Goal: Transaction & Acquisition: Book appointment/travel/reservation

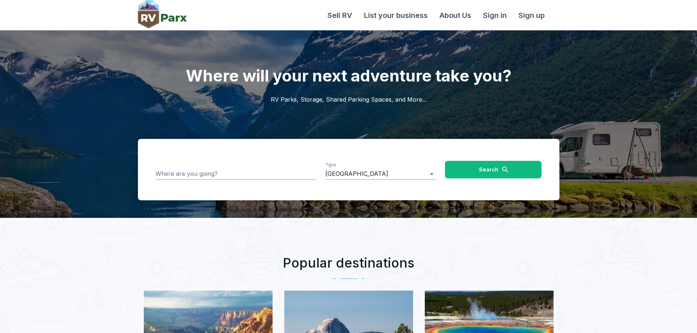
click at [225, 173] on input "Where are you going?" at bounding box center [236, 173] width 161 height 11
click at [224, 176] on input "********" at bounding box center [231, 173] width 150 height 11
click at [221, 172] on input "********" at bounding box center [231, 173] width 150 height 11
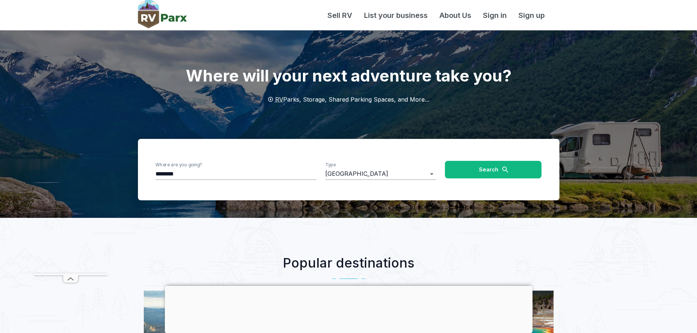
click at [147, 172] on div "Where are you going? ******** Type RV Park ******** Search" at bounding box center [349, 169] width 422 height 61
click at [187, 179] on input "********" at bounding box center [231, 173] width 150 height 11
type input "**********"
click at [511, 170] on button "Search" at bounding box center [493, 170] width 97 height 18
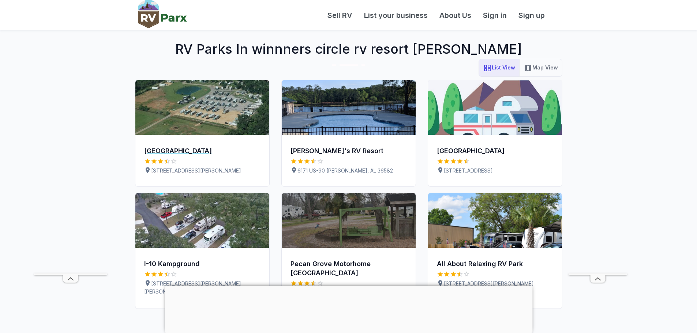
click at [218, 117] on img at bounding box center [202, 107] width 134 height 55
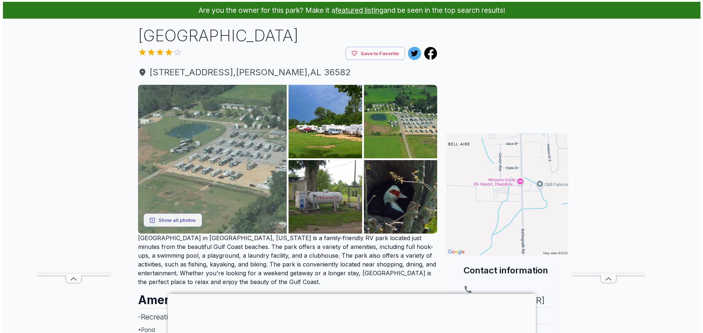
scroll to position [37, 0]
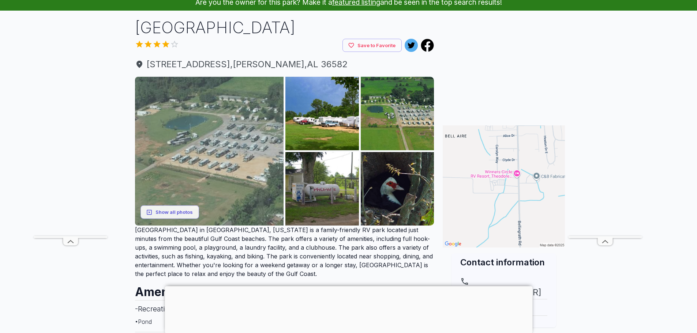
click at [188, 164] on img at bounding box center [209, 151] width 149 height 149
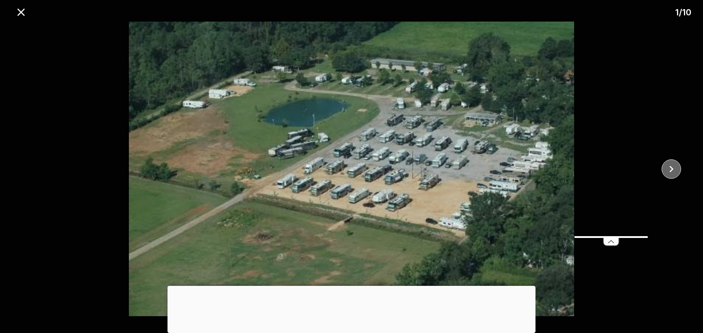
click at [672, 168] on icon "close" at bounding box center [671, 169] width 13 height 13
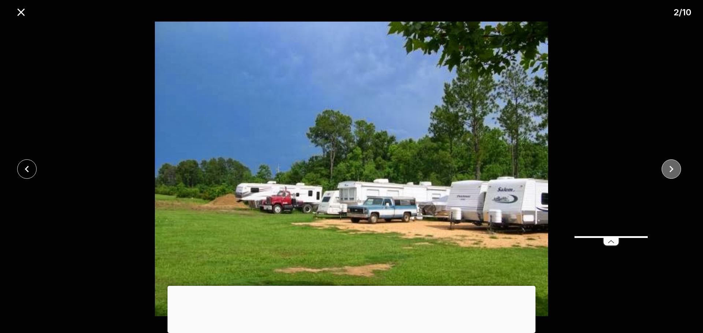
click at [672, 167] on icon "close" at bounding box center [671, 169] width 13 height 13
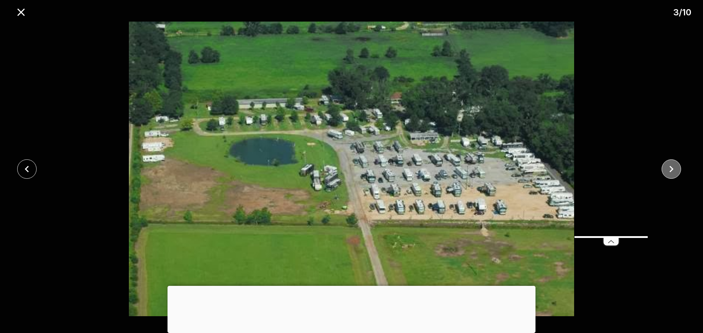
click at [669, 168] on icon "close" at bounding box center [671, 169] width 13 height 13
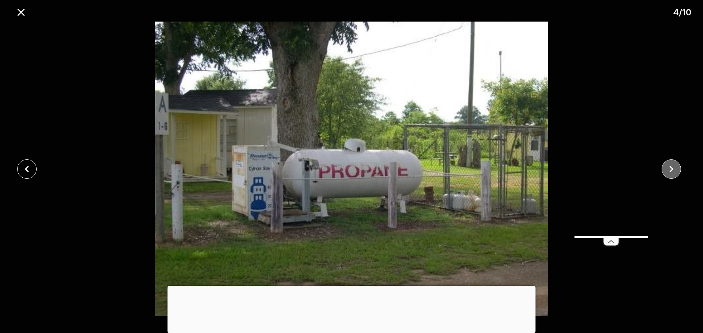
click at [664, 166] on button "close" at bounding box center [670, 169] width 19 height 19
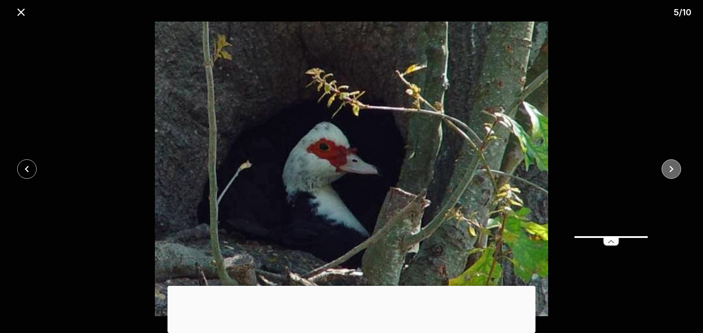
click at [663, 166] on button "close" at bounding box center [670, 169] width 19 height 19
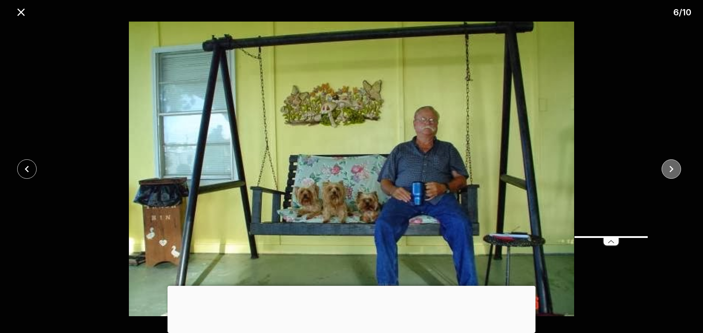
click at [662, 166] on button "close" at bounding box center [670, 169] width 19 height 19
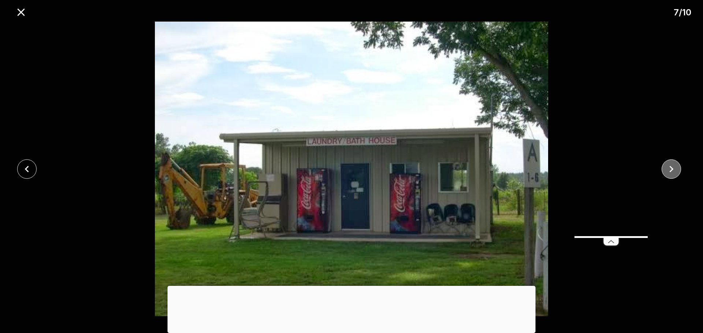
click at [662, 166] on button "close" at bounding box center [670, 169] width 19 height 19
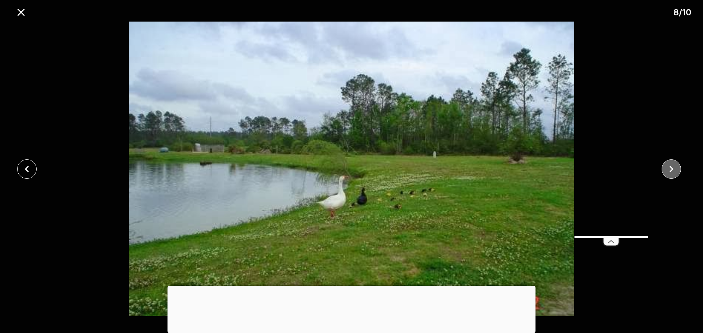
click at [671, 175] on icon "close" at bounding box center [671, 169] width 13 height 13
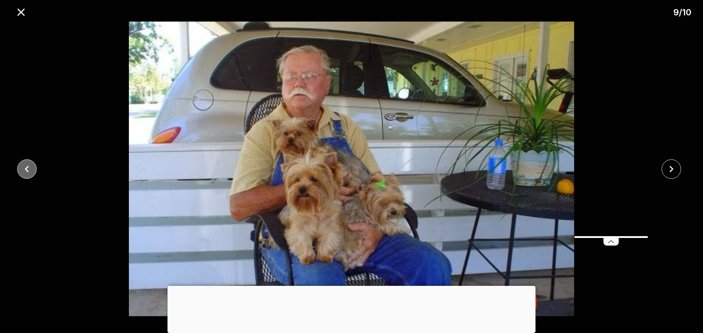
click at [36, 165] on button "close" at bounding box center [26, 169] width 19 height 19
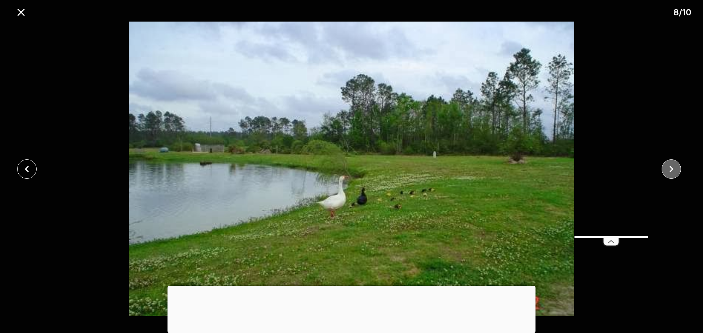
click at [671, 165] on icon "close" at bounding box center [671, 169] width 13 height 13
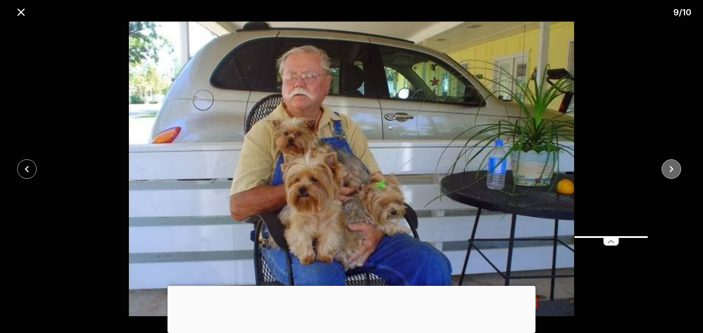
click at [675, 170] on icon "close" at bounding box center [671, 169] width 13 height 13
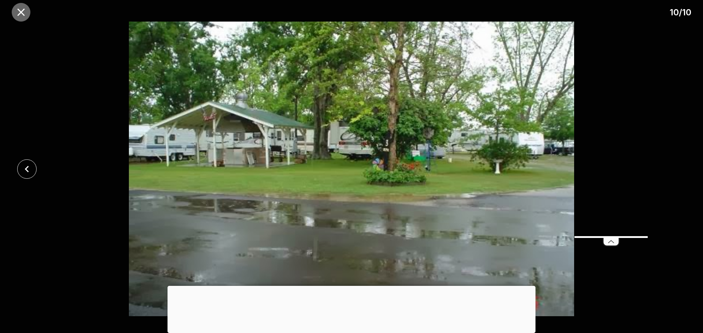
drag, startPoint x: 26, startPoint y: 13, endPoint x: 31, endPoint y: 9, distance: 6.5
click at [27, 11] on icon "close" at bounding box center [21, 12] width 13 height 13
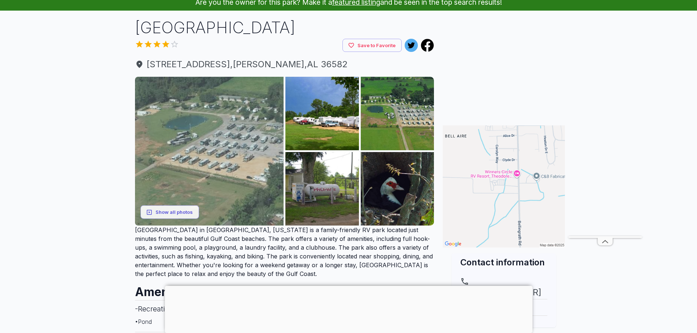
click at [249, 117] on img at bounding box center [209, 151] width 149 height 149
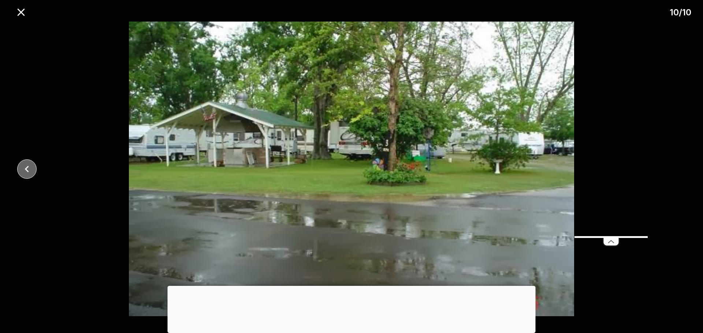
click at [27, 177] on button "close" at bounding box center [26, 169] width 19 height 19
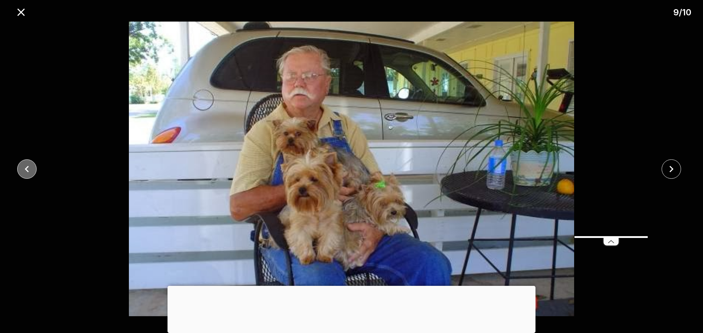
click at [27, 177] on button "close" at bounding box center [26, 169] width 19 height 19
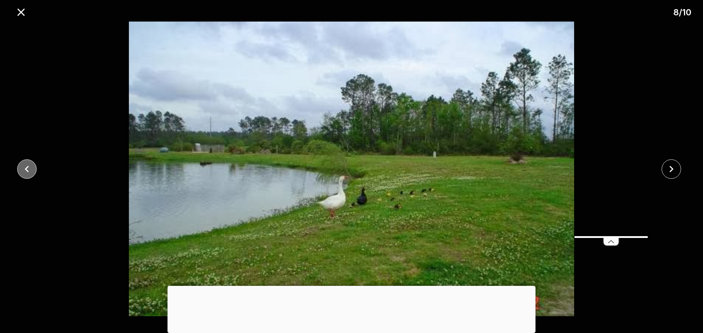
click at [27, 177] on button "close" at bounding box center [26, 169] width 19 height 19
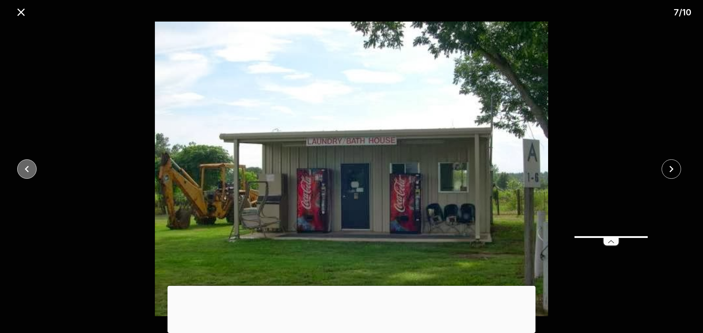
click at [27, 177] on button "close" at bounding box center [26, 169] width 19 height 19
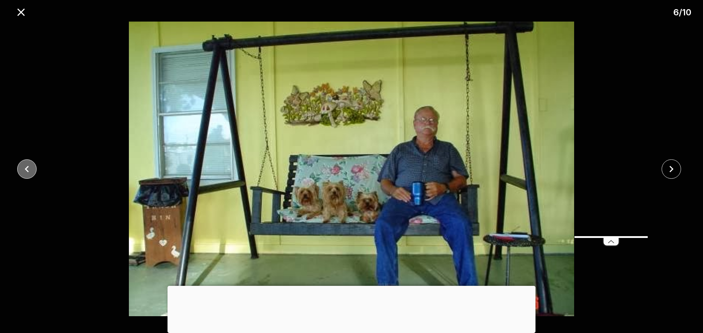
click at [27, 177] on button "close" at bounding box center [26, 169] width 19 height 19
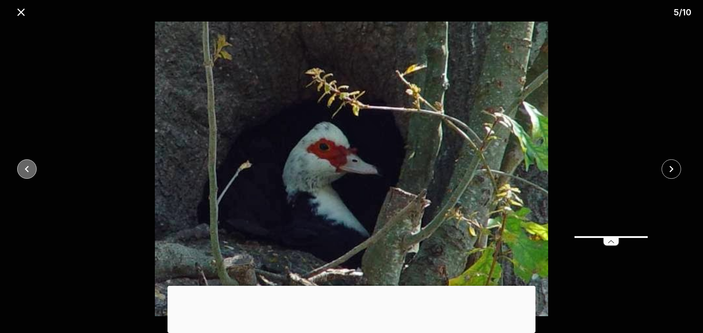
click at [27, 177] on button "close" at bounding box center [26, 169] width 19 height 19
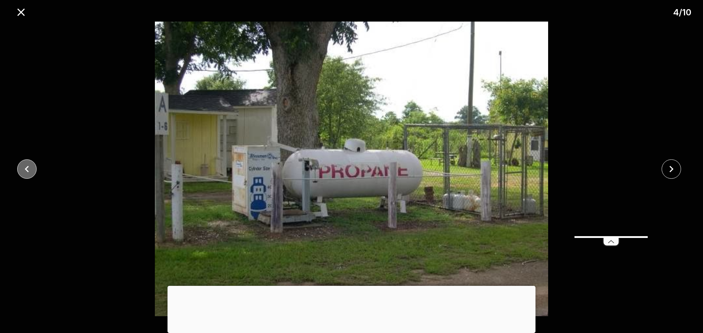
click at [27, 177] on button "close" at bounding box center [26, 169] width 19 height 19
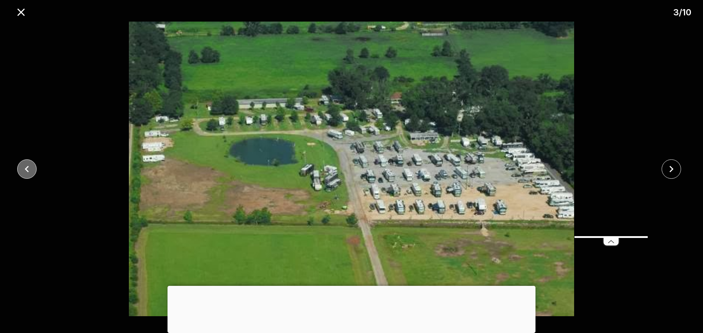
click at [25, 172] on icon "close" at bounding box center [26, 169] width 13 height 13
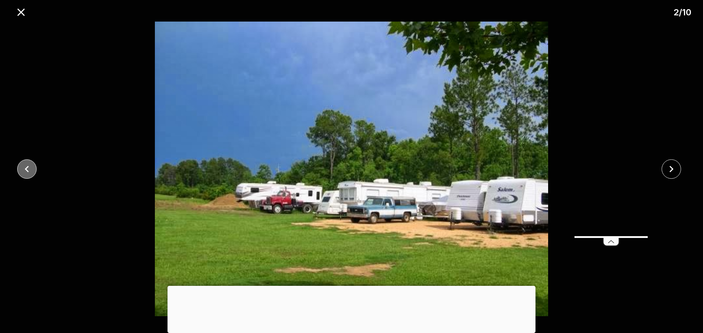
click at [25, 171] on icon "close" at bounding box center [26, 169] width 13 height 13
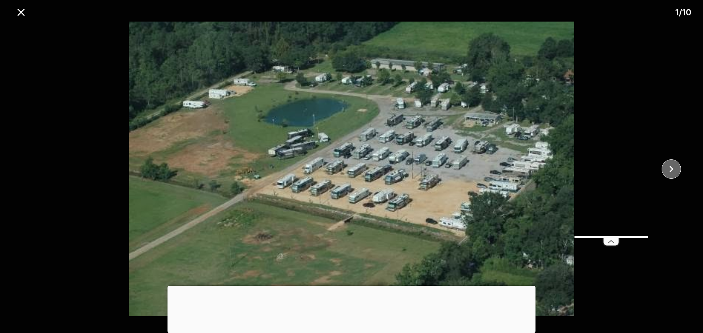
click at [668, 166] on icon "close" at bounding box center [671, 169] width 13 height 13
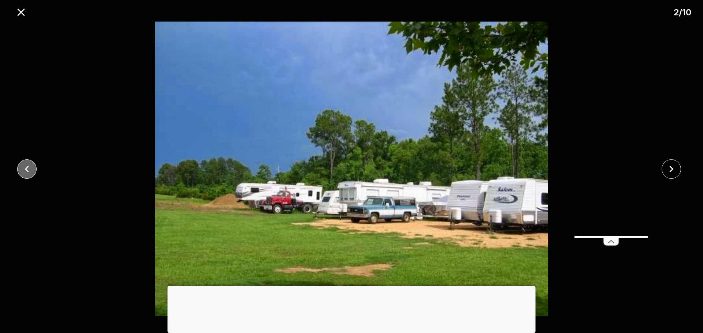
click at [20, 172] on button "close" at bounding box center [26, 169] width 19 height 19
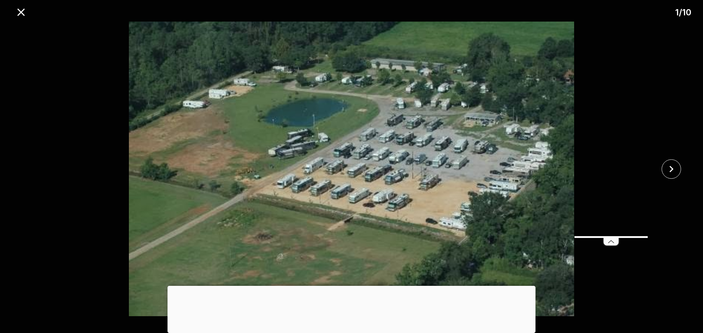
click at [20, 172] on div at bounding box center [351, 169] width 703 height 295
click at [670, 161] on button "close" at bounding box center [670, 169] width 19 height 19
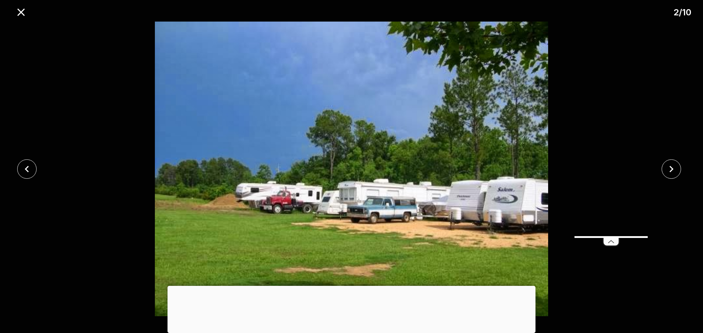
click at [52, 94] on div at bounding box center [351, 169] width 703 height 295
